Goal: Transaction & Acquisition: Purchase product/service

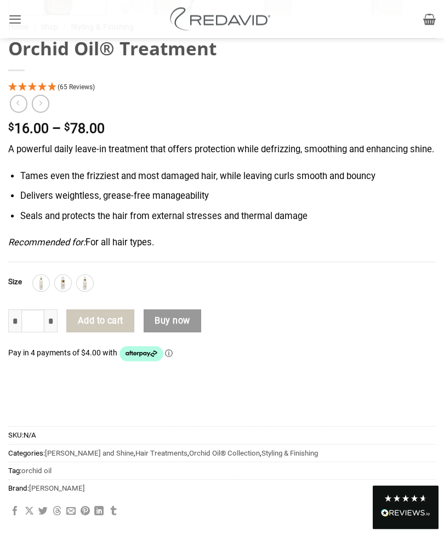
scroll to position [771, 0]
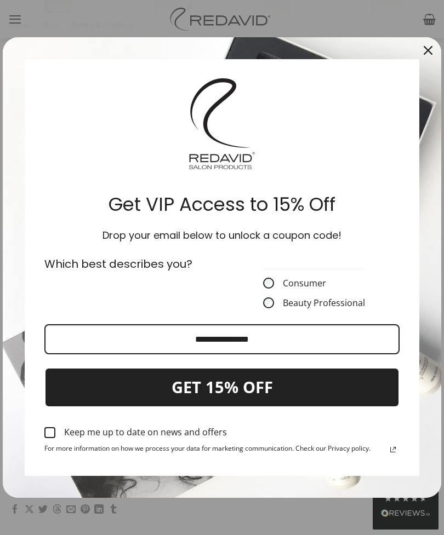
click at [428, 59] on div "Close" at bounding box center [428, 51] width 18 height 18
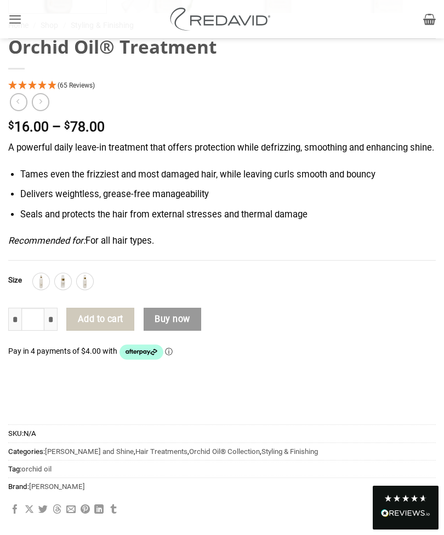
click at [41, 289] on img at bounding box center [41, 281] width 14 height 14
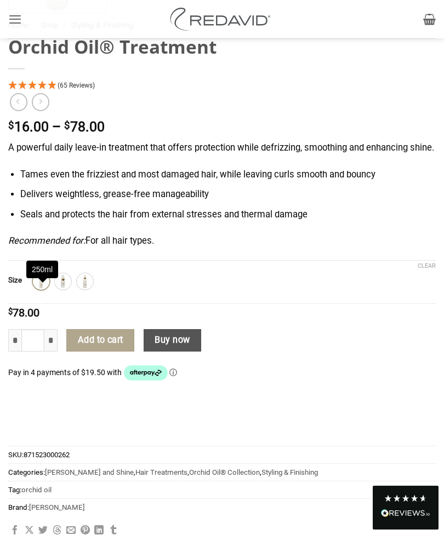
click at [68, 289] on img at bounding box center [63, 281] width 14 height 14
click at [89, 289] on img at bounding box center [85, 281] width 14 height 14
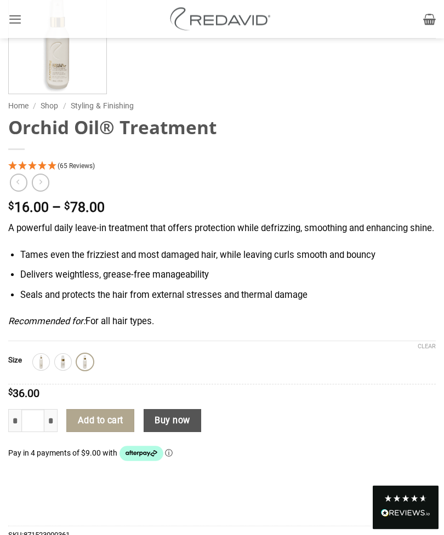
scroll to position [548, 0]
click at [65, 369] on img at bounding box center [63, 362] width 14 height 14
click at [91, 369] on img at bounding box center [85, 362] width 14 height 14
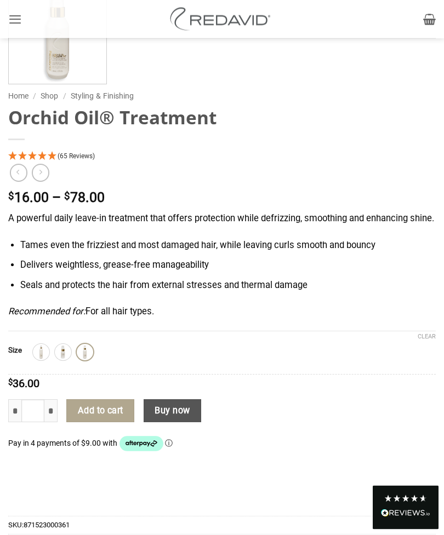
scroll to position [558, 0]
click at [48, 359] on img at bounding box center [41, 352] width 14 height 14
click at [69, 359] on img at bounding box center [63, 352] width 14 height 14
click at [92, 359] on img at bounding box center [85, 352] width 14 height 14
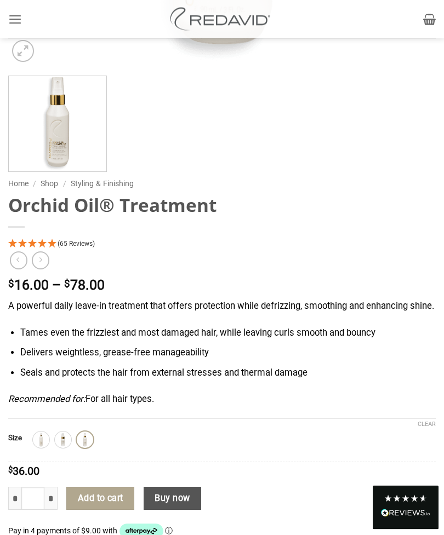
scroll to position [434, 0]
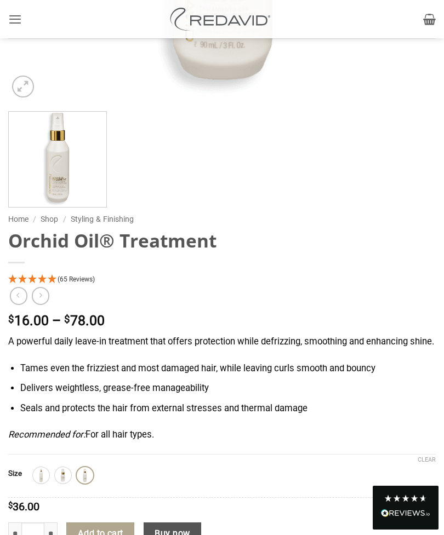
click at [27, 91] on icon "Zoom" at bounding box center [23, 86] width 10 height 13
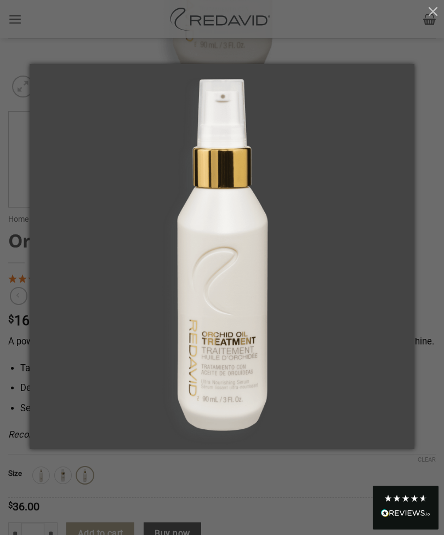
click at [434, 21] on button "button" at bounding box center [433, 11] width 22 height 22
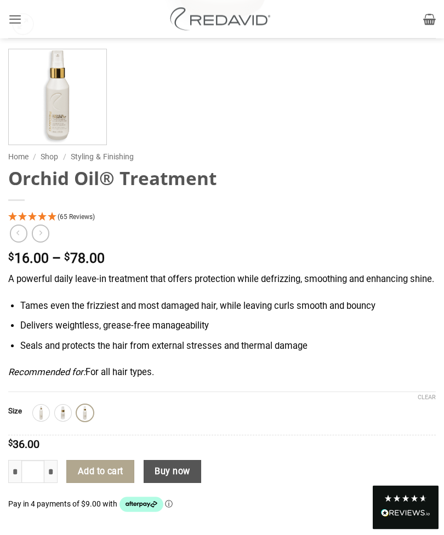
scroll to position [497, 0]
click at [45, 420] on img at bounding box center [41, 413] width 14 height 14
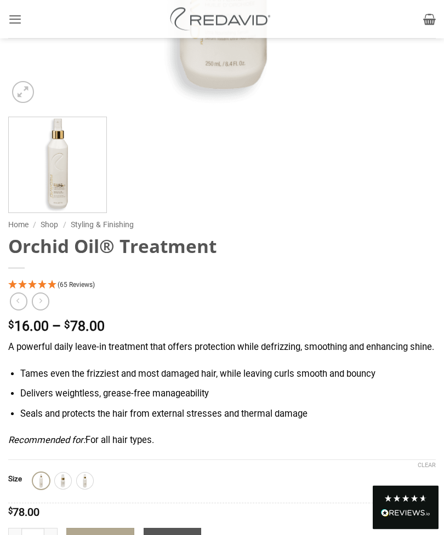
scroll to position [425, 0]
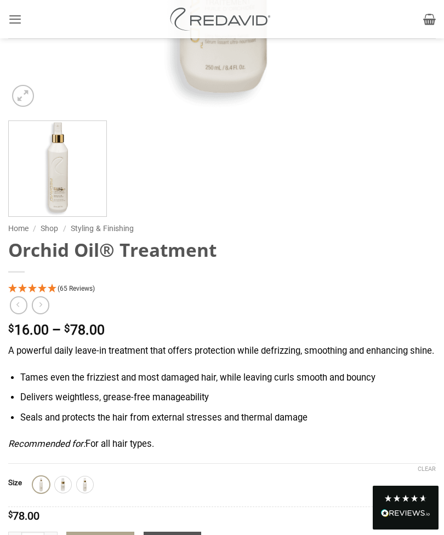
click at [30, 99] on link "Zoom" at bounding box center [23, 96] width 22 height 22
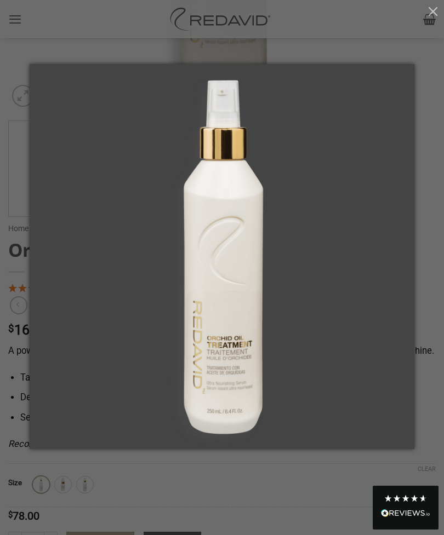
click at [436, 21] on button "button" at bounding box center [433, 11] width 22 height 22
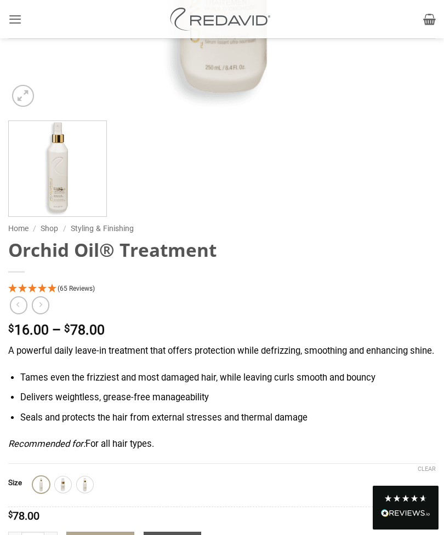
click at [91, 490] on div "250ml 30ml 90ml" at bounding box center [234, 485] width 403 height 16
click at [89, 492] on img at bounding box center [85, 485] width 14 height 14
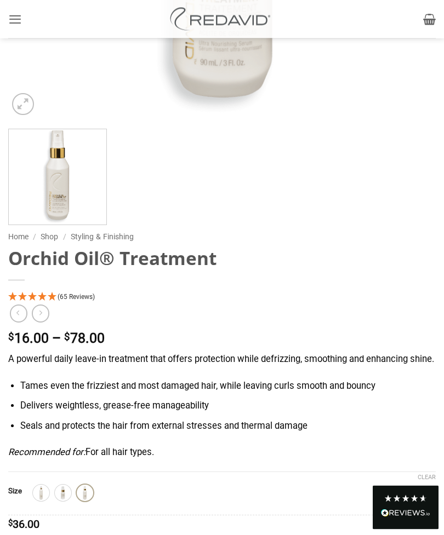
scroll to position [417, 0]
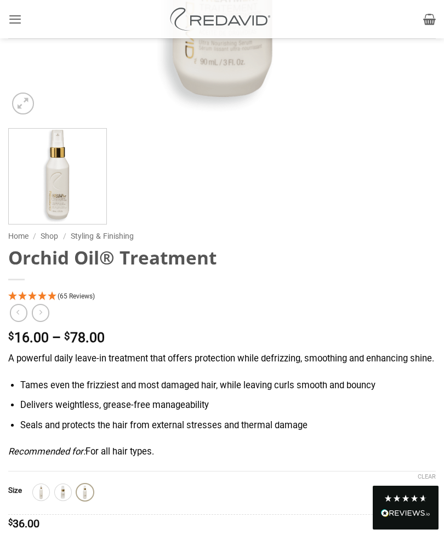
click at [91, 498] on div "90ml" at bounding box center [85, 492] width 16 height 16
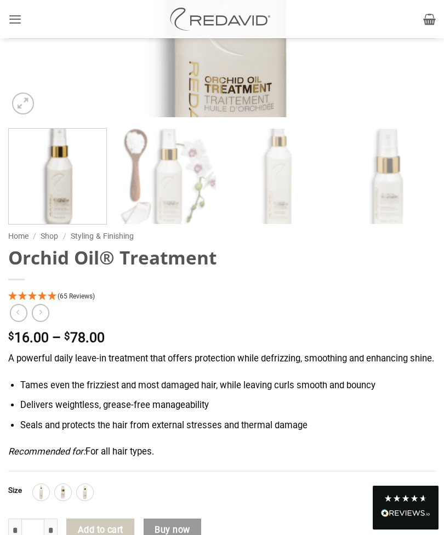
click at [85, 500] on img at bounding box center [85, 492] width 14 height 14
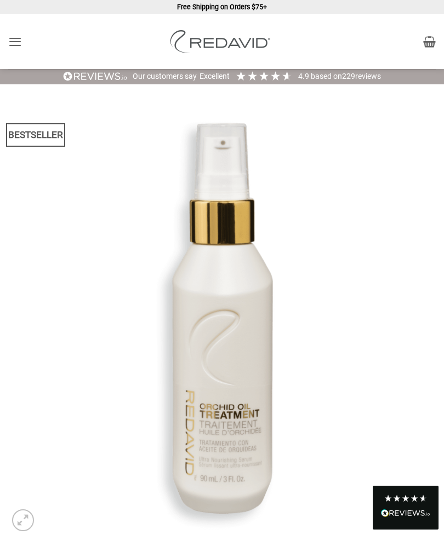
scroll to position [0, 0]
